Goal: Check status: Check status

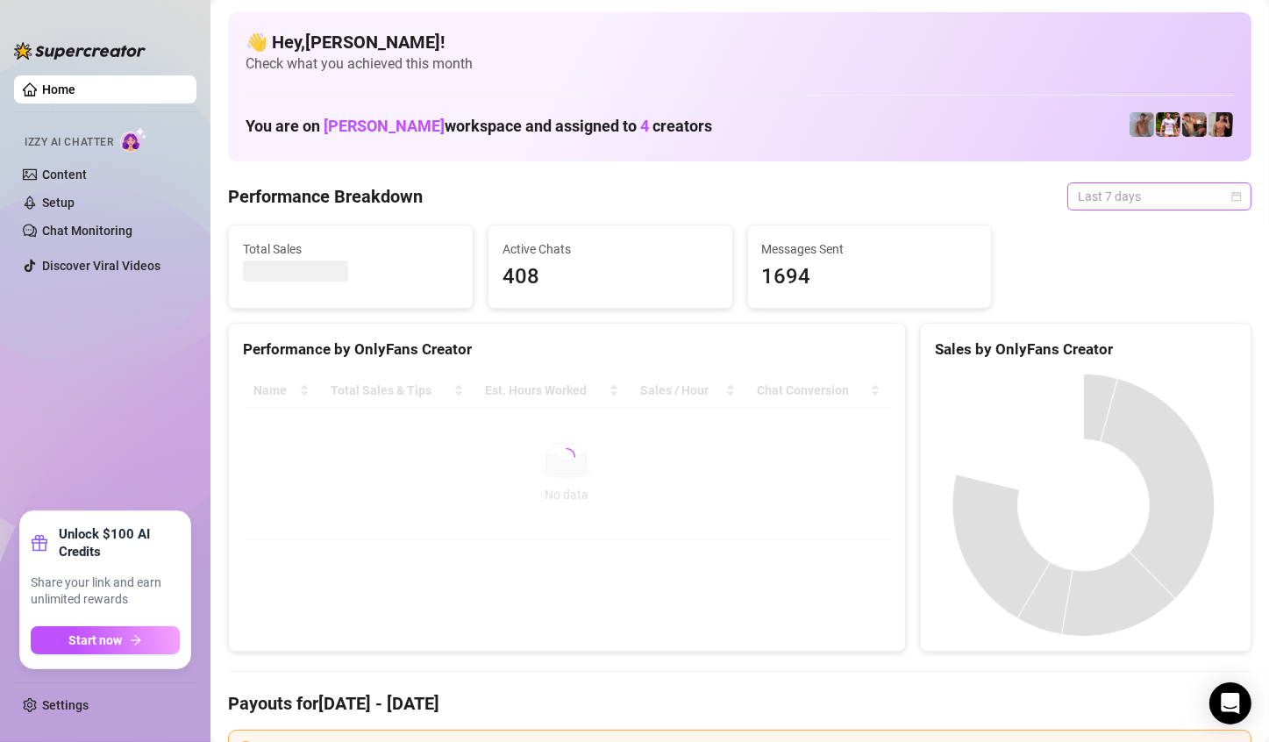
click at [1210, 206] on span "Last 7 days" at bounding box center [1159, 196] width 163 height 26
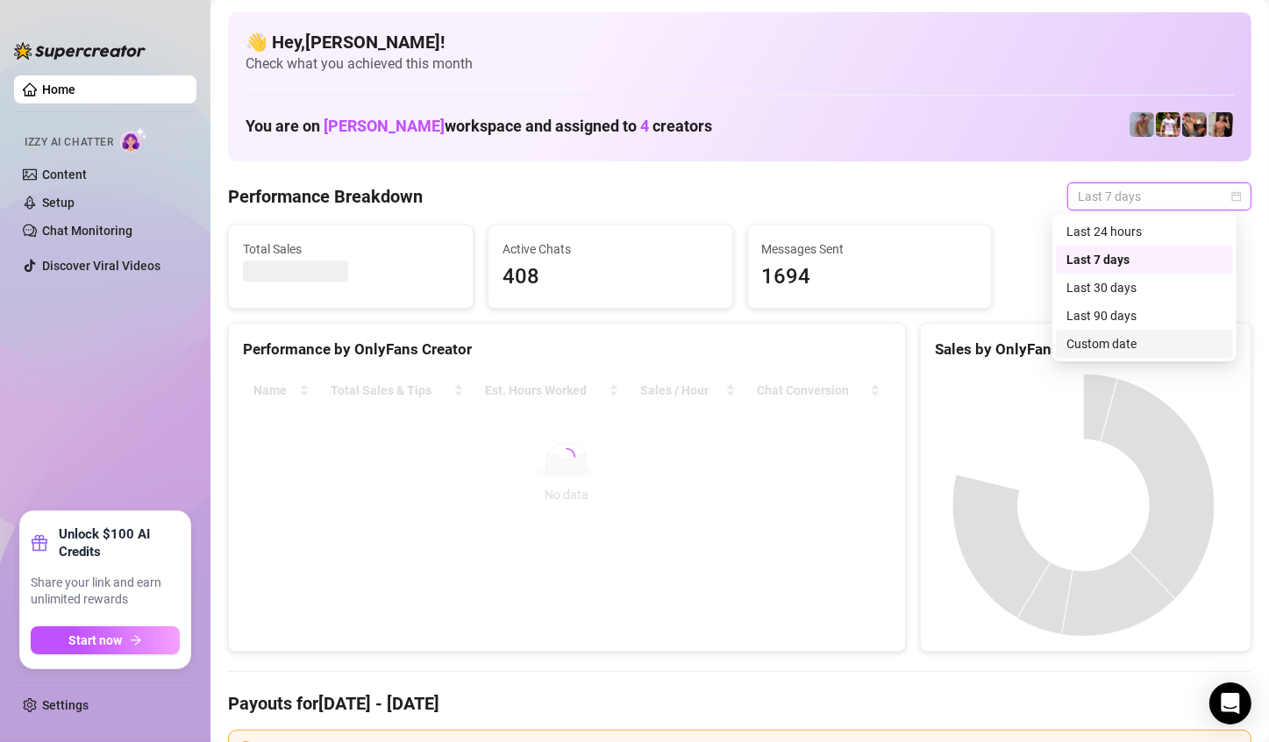
click at [1126, 342] on div "Custom date" at bounding box center [1145, 343] width 156 height 19
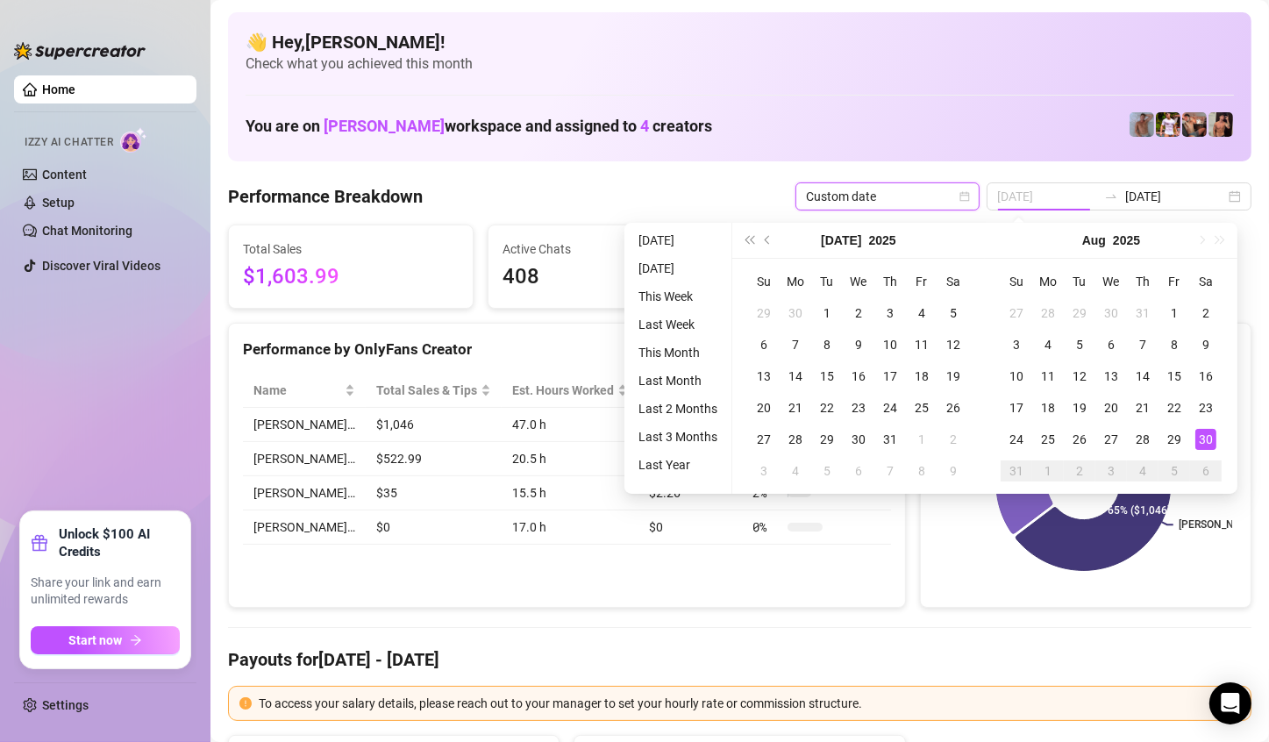
click at [1210, 433] on div "30" at bounding box center [1205, 439] width 21 height 21
type input "2025-08-30"
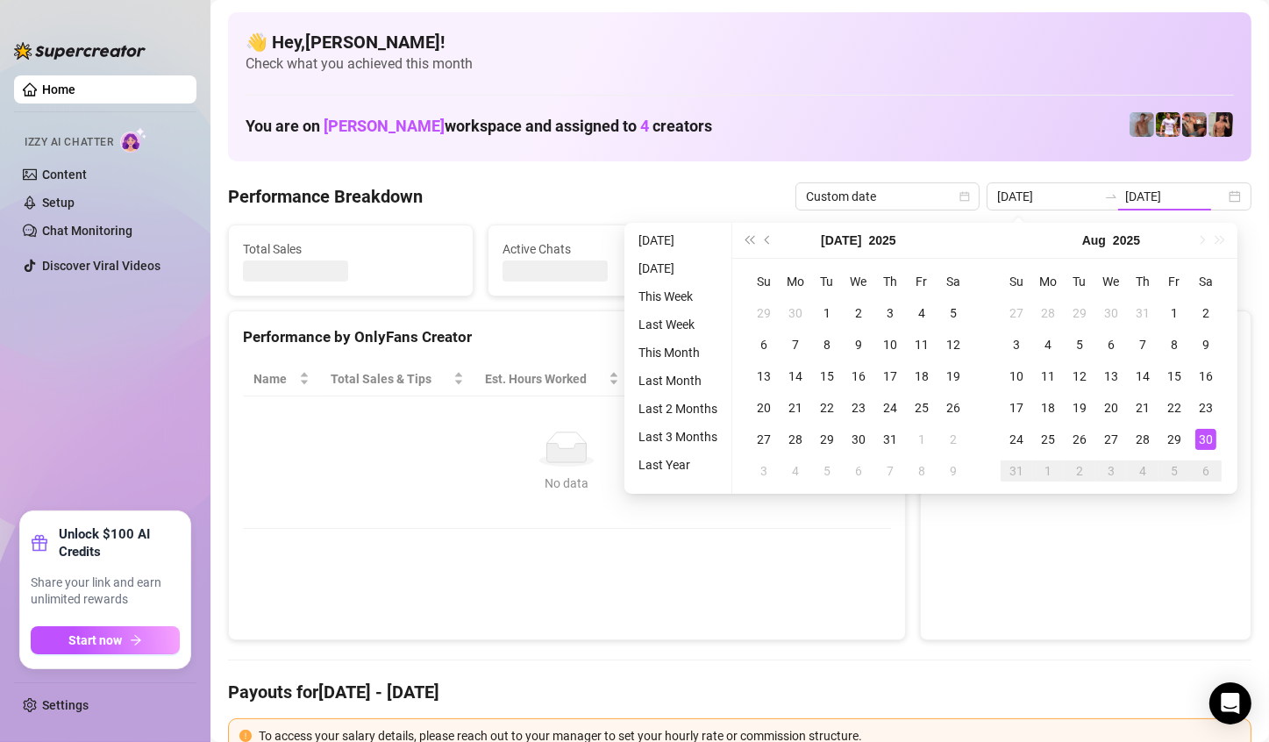
type input "2025-08-30"
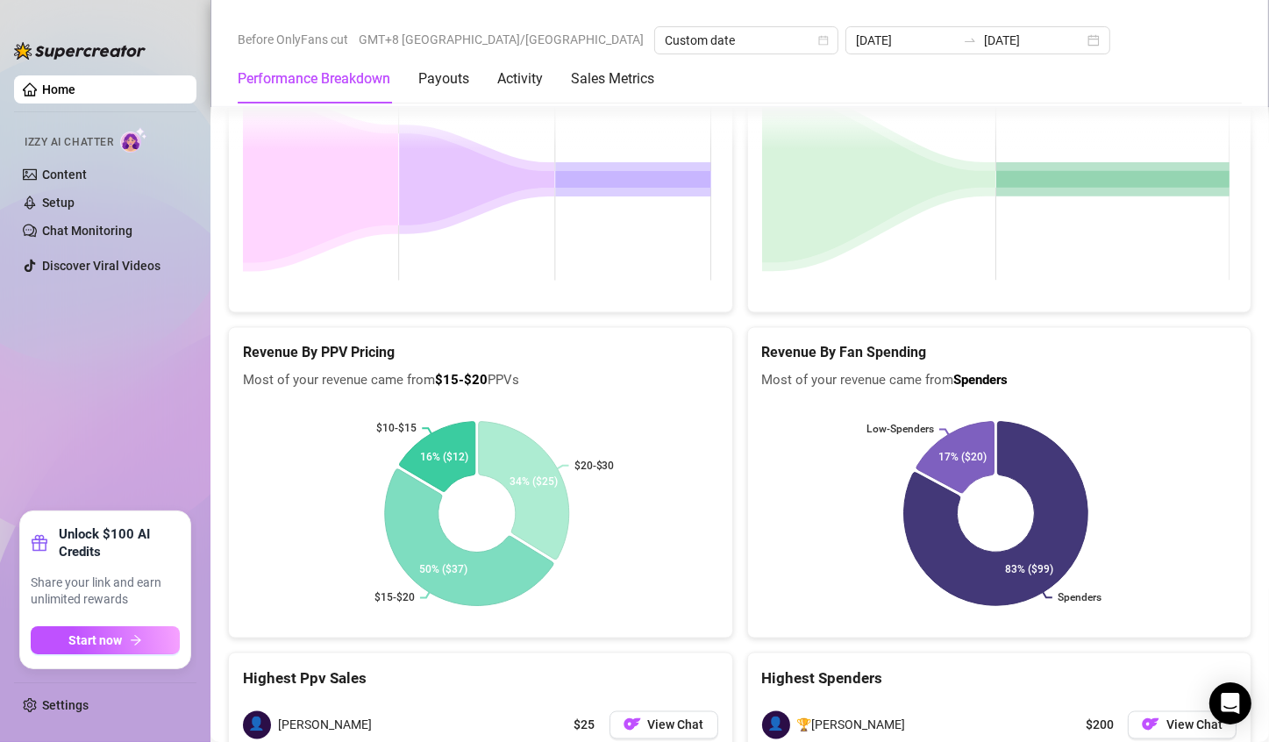
scroll to position [2842, 0]
